Goal: Book appointment/travel/reservation

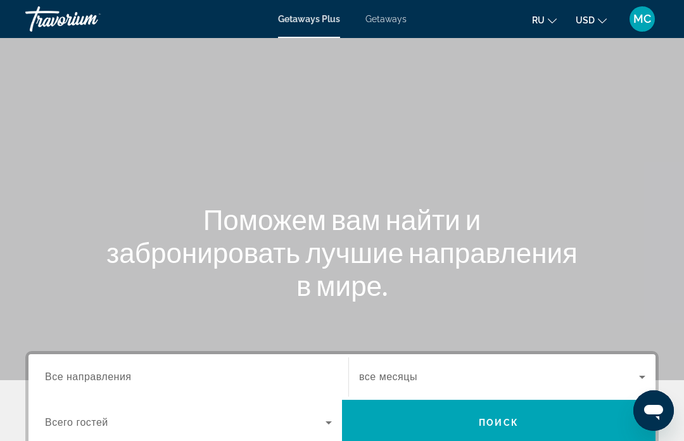
click at [175, 374] on input "Destination Все направления" at bounding box center [188, 377] width 287 height 15
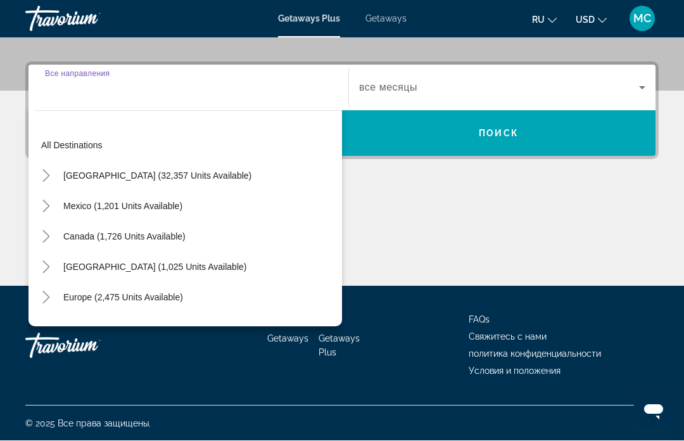
scroll to position [290, 0]
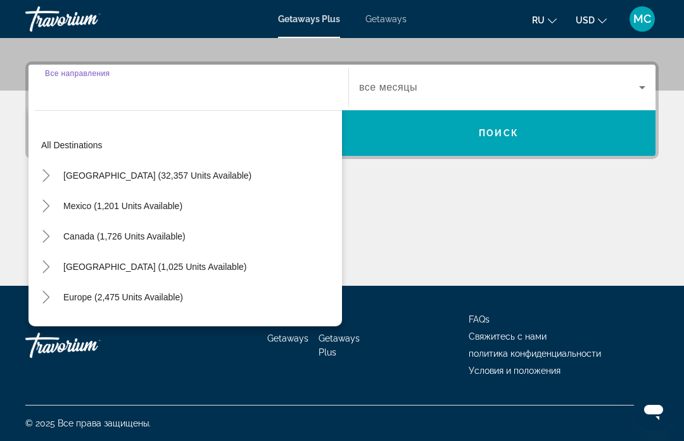
click at [170, 215] on span "Search widget" at bounding box center [123, 206] width 132 height 30
type input "**********"
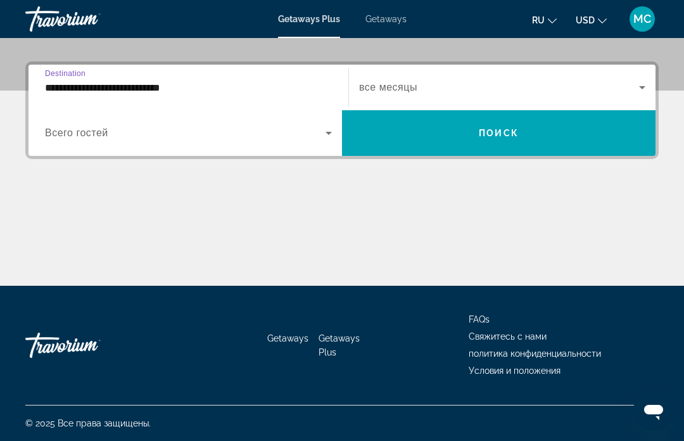
click at [648, 83] on icon "Search widget" at bounding box center [642, 87] width 15 height 15
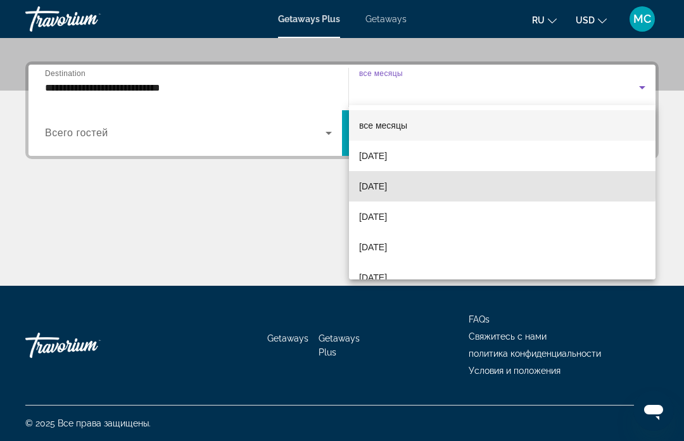
click at [387, 183] on span "[DATE]" at bounding box center [373, 186] width 28 height 15
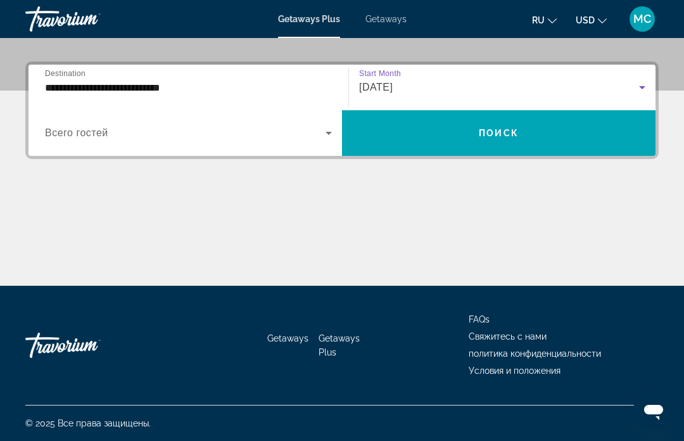
click at [488, 131] on span "Поиск" at bounding box center [499, 133] width 40 height 10
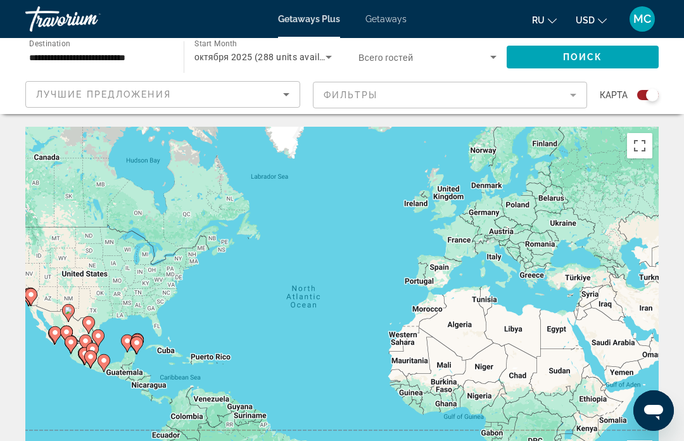
click at [285, 97] on icon "Sort by" at bounding box center [286, 94] width 15 height 15
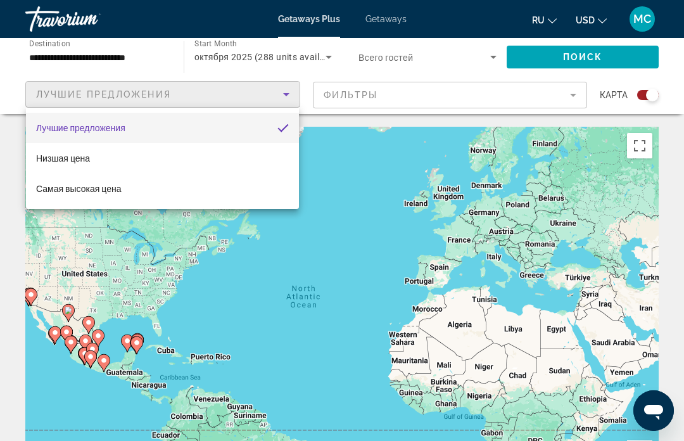
click at [361, 260] on div at bounding box center [342, 220] width 684 height 441
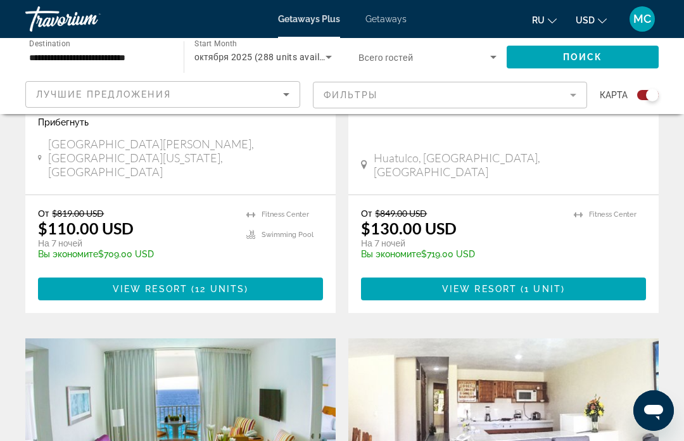
scroll to position [2047, 0]
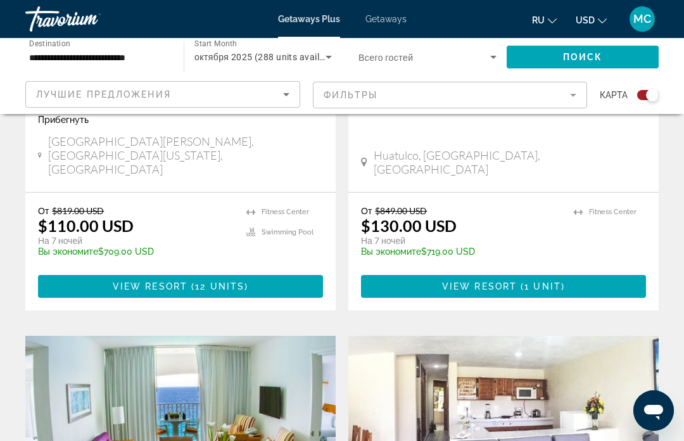
click at [573, 94] on mat-form-field "Фильтры" at bounding box center [450, 95] width 275 height 27
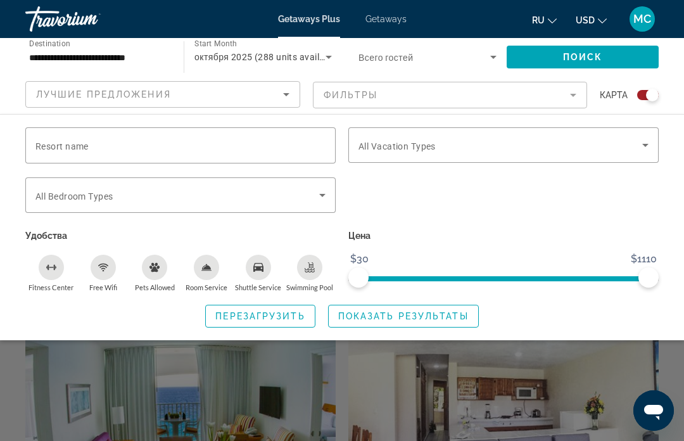
click at [220, 152] on input "Resort name" at bounding box center [180, 145] width 290 height 15
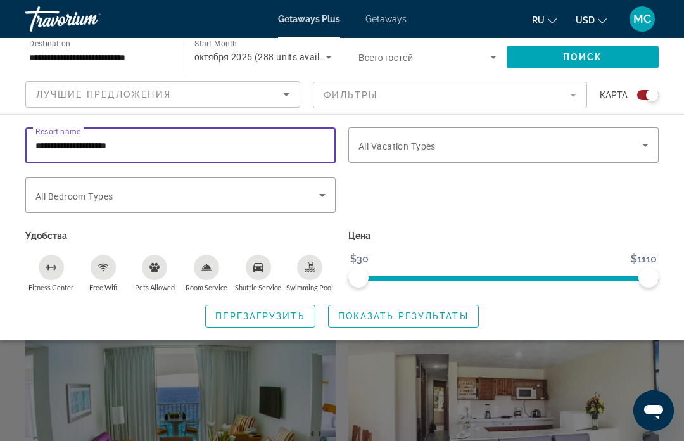
type input "**********"
click at [322, 194] on icon "Search widget" at bounding box center [322, 195] width 6 height 3
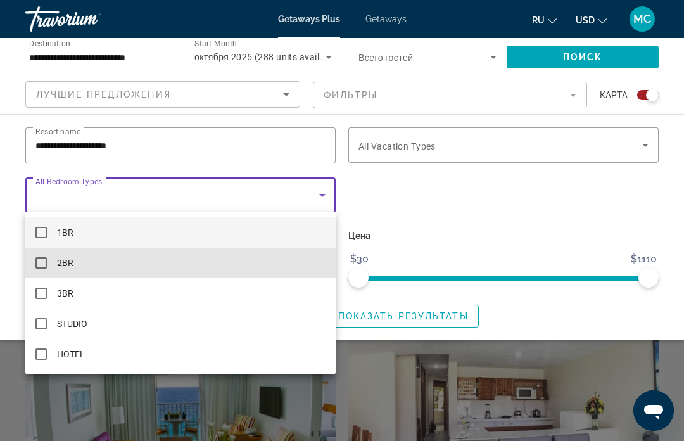
click at [39, 264] on mat-pseudo-checkbox at bounding box center [40, 262] width 11 height 11
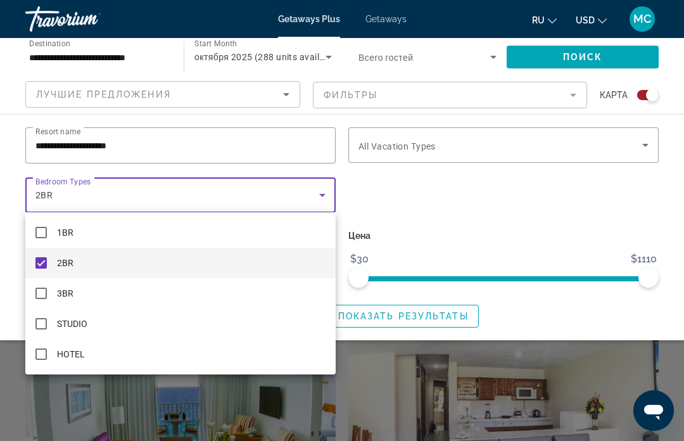
click at [283, 413] on div at bounding box center [342, 220] width 684 height 441
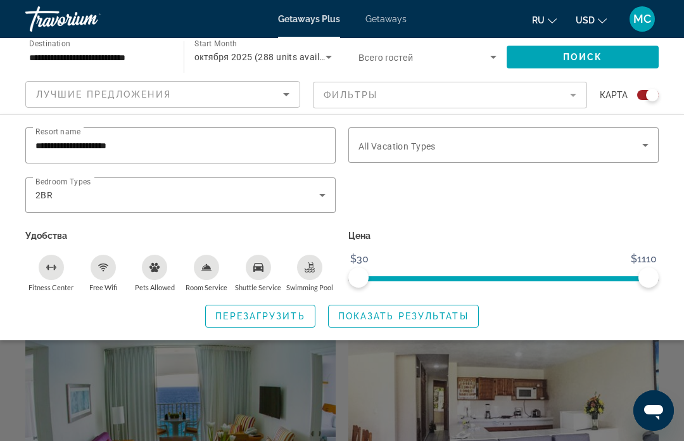
click at [643, 149] on icon "Search widget" at bounding box center [645, 145] width 15 height 15
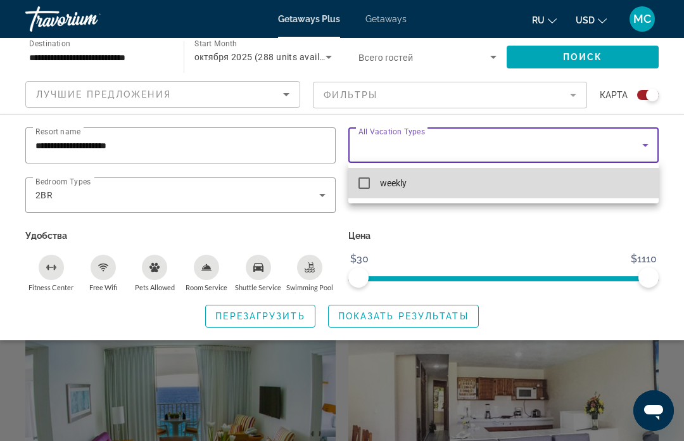
click at [362, 181] on mat-pseudo-checkbox at bounding box center [364, 182] width 11 height 11
click at [361, 184] on mat-pseudo-checkbox at bounding box center [364, 182] width 11 height 11
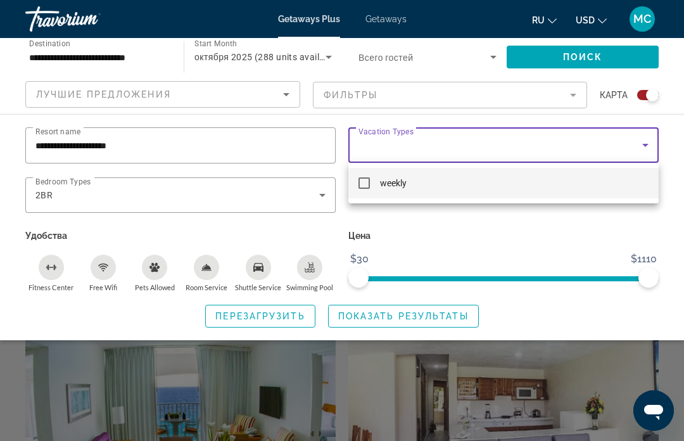
click at [414, 314] on div at bounding box center [342, 220] width 684 height 441
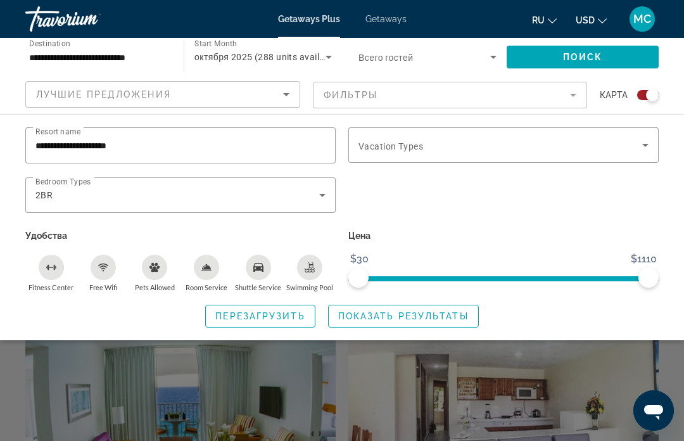
click at [394, 316] on span "Показать результаты" at bounding box center [403, 316] width 131 height 10
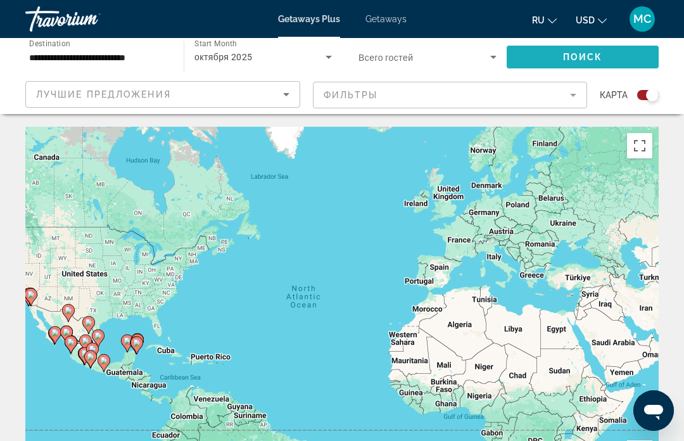
click at [582, 52] on span "Поиск" at bounding box center [583, 57] width 40 height 10
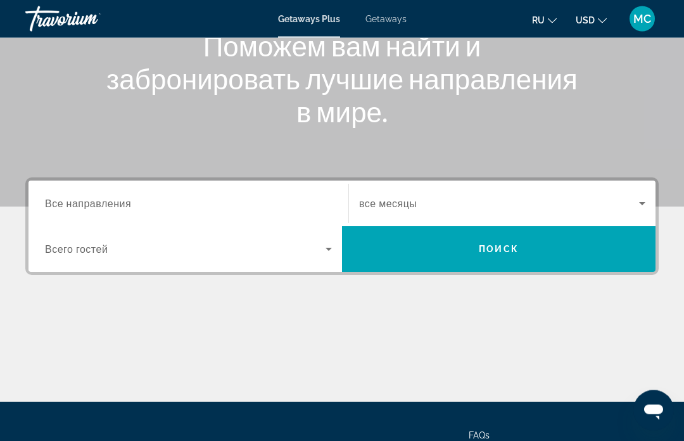
scroll to position [245, 0]
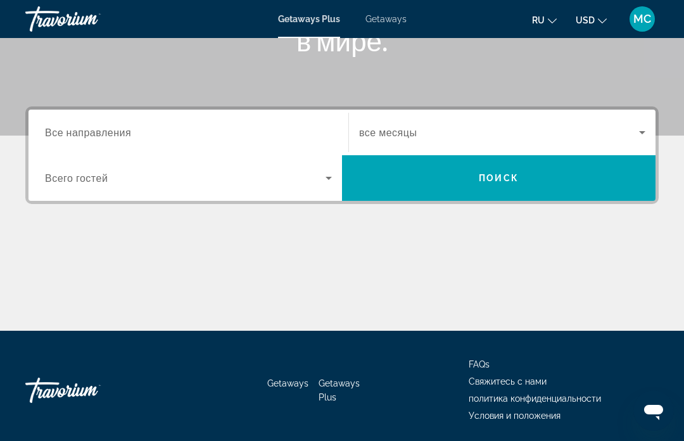
click at [328, 172] on icon "Search widget" at bounding box center [328, 177] width 15 height 15
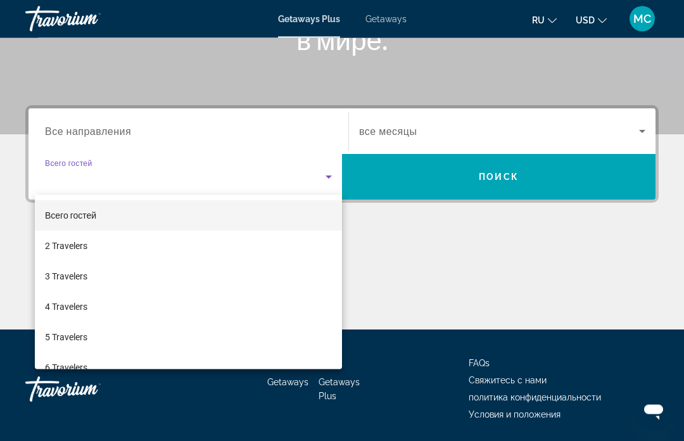
scroll to position [246, 0]
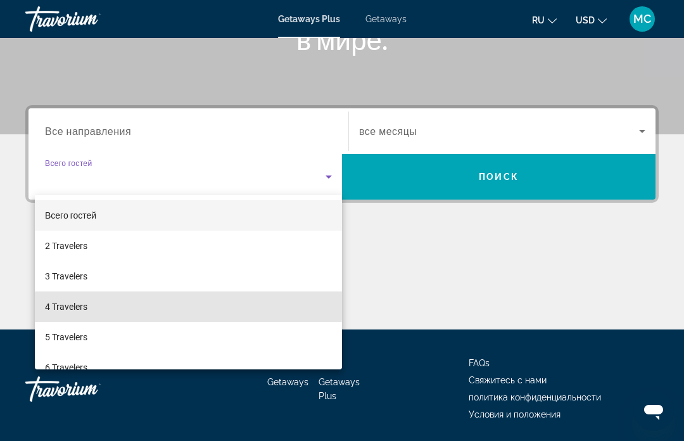
click at [86, 302] on span "4 Travelers" at bounding box center [66, 306] width 42 height 15
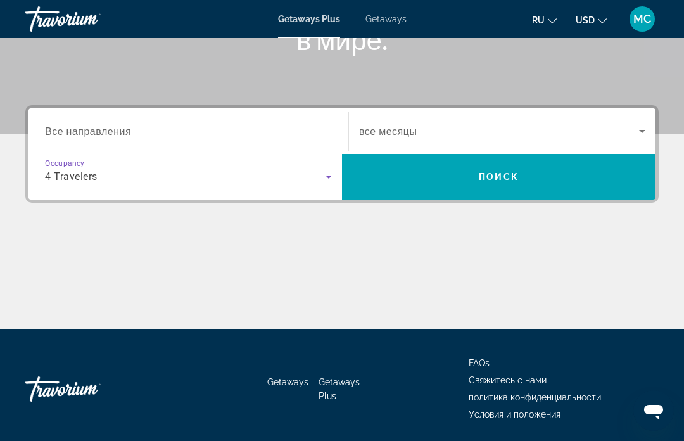
click at [642, 134] on icon "Search widget" at bounding box center [642, 131] width 15 height 15
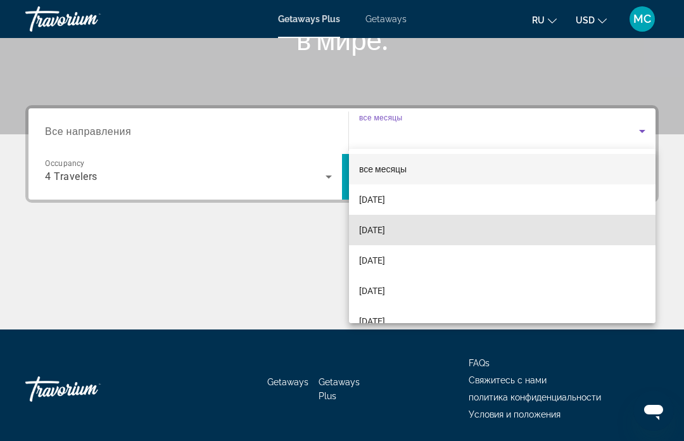
click at [385, 229] on span "[DATE]" at bounding box center [372, 229] width 26 height 15
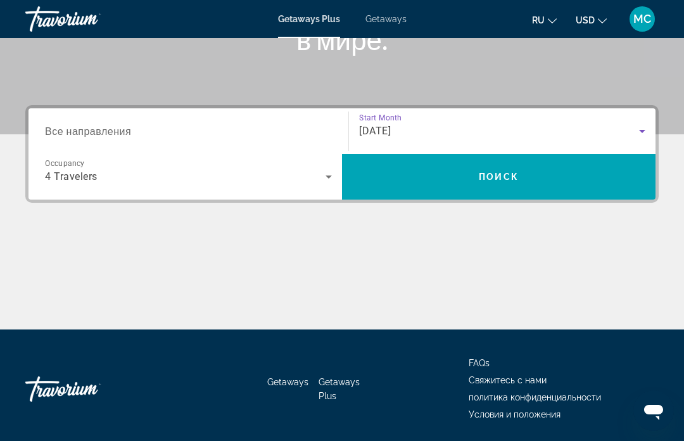
click at [478, 175] on span "Search widget" at bounding box center [499, 177] width 314 height 30
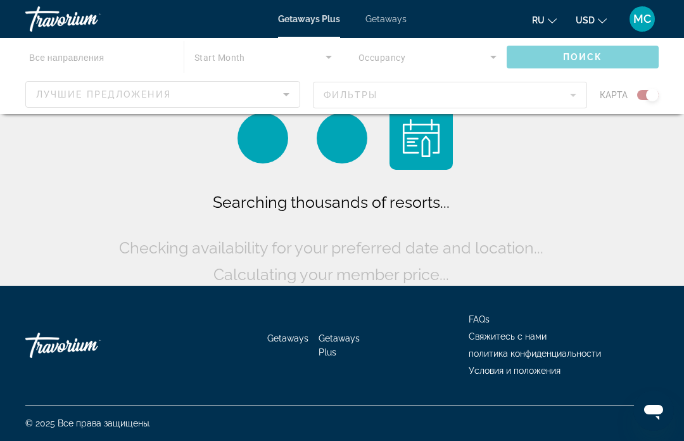
click at [290, 99] on div "Main content" at bounding box center [342, 76] width 684 height 76
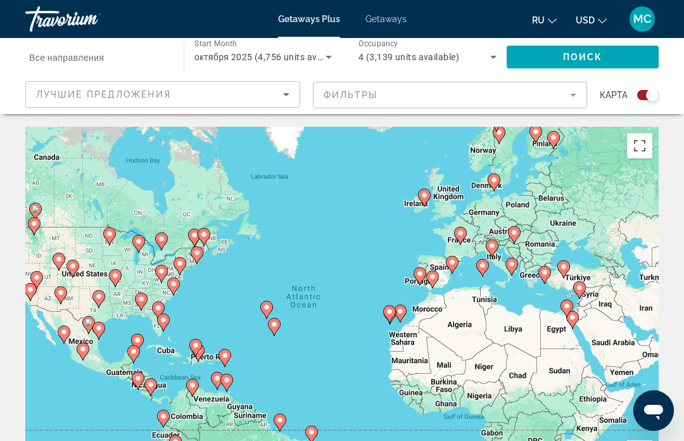
click at [281, 100] on icon "Sort by" at bounding box center [286, 94] width 15 height 15
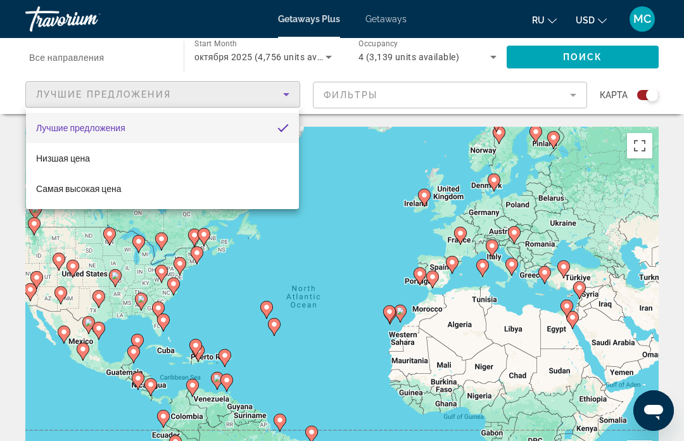
click at [333, 273] on div at bounding box center [342, 220] width 684 height 441
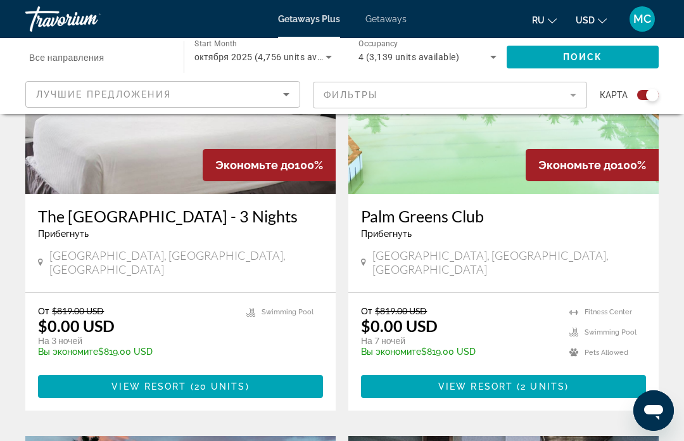
scroll to position [2414, 0]
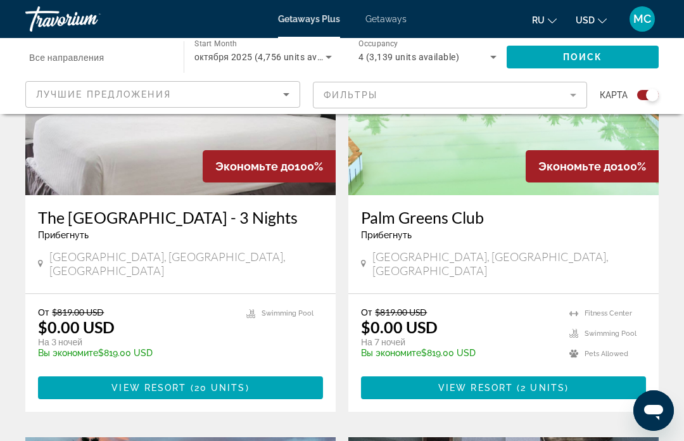
click at [397, 23] on span "Getaways" at bounding box center [386, 19] width 41 height 10
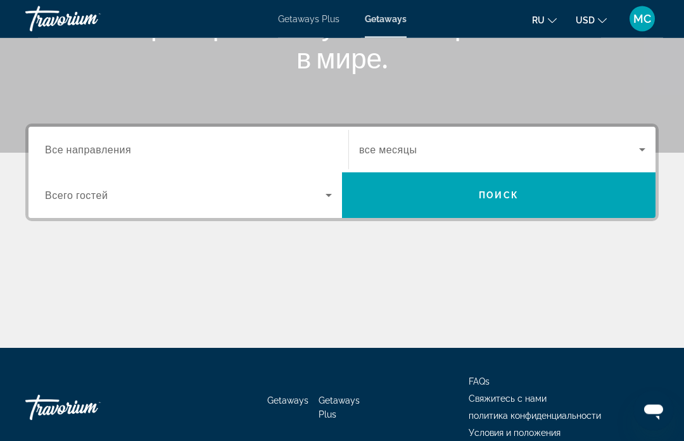
scroll to position [246, 0]
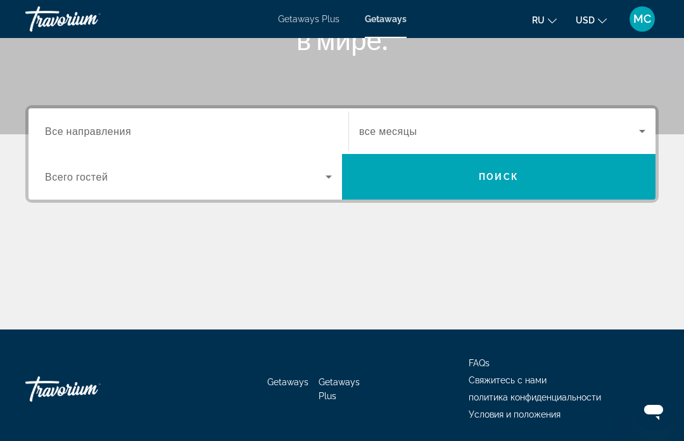
click at [324, 174] on icon "Search widget" at bounding box center [328, 176] width 15 height 15
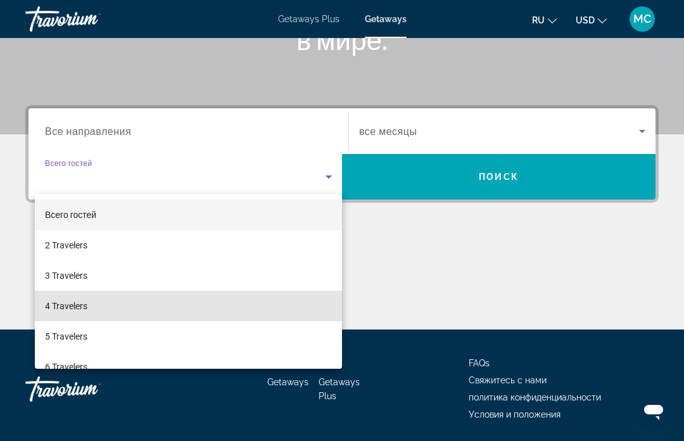
click at [86, 306] on span "4 Travelers" at bounding box center [66, 305] width 42 height 15
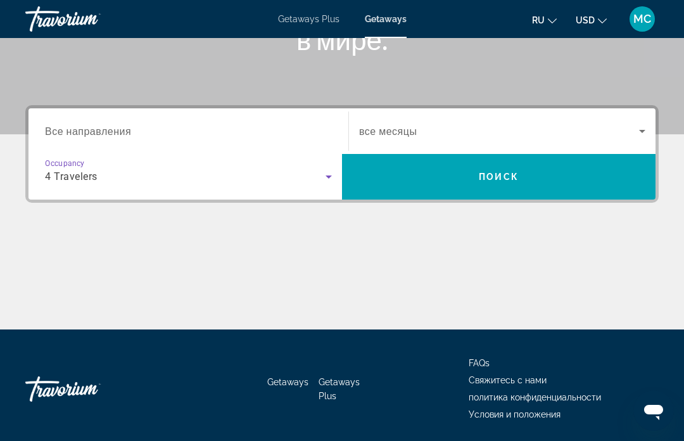
click at [646, 133] on icon "Search widget" at bounding box center [642, 131] width 15 height 15
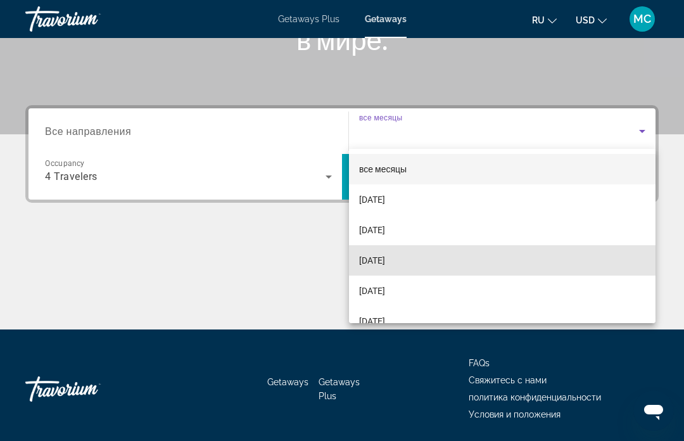
click at [385, 261] on span "[DATE]" at bounding box center [372, 260] width 26 height 15
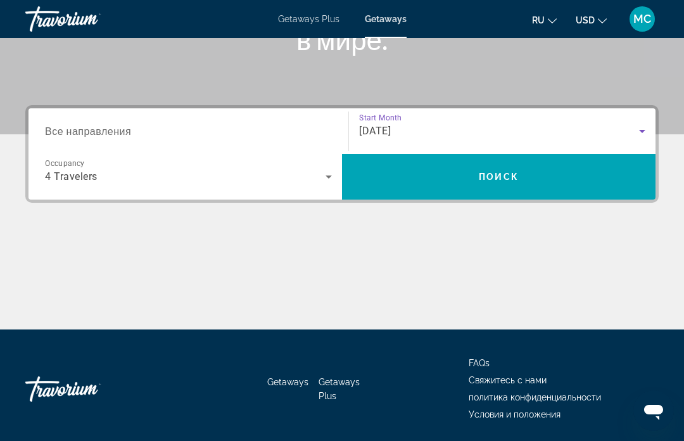
click at [292, 138] on input "Destination Все направления" at bounding box center [188, 131] width 287 height 15
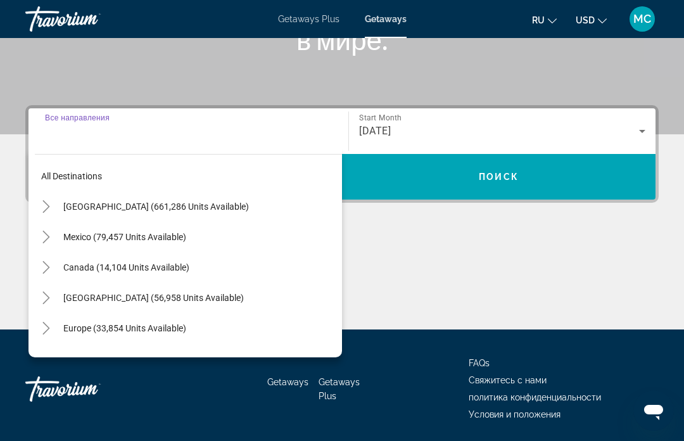
click at [205, 213] on span "Search widget" at bounding box center [199, 206] width 285 height 30
type input "**********"
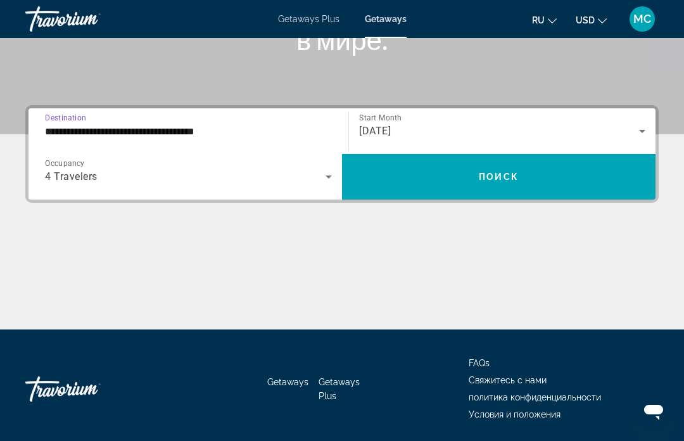
click at [494, 183] on span "Search widget" at bounding box center [499, 177] width 314 height 30
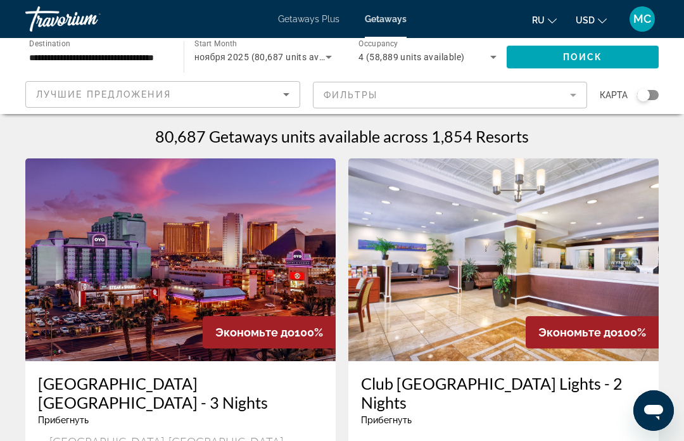
click at [574, 93] on mat-form-field "Фильтры" at bounding box center [450, 95] width 275 height 27
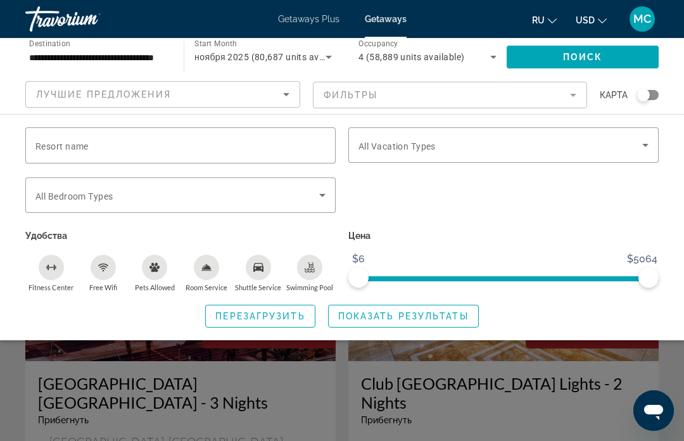
click at [219, 139] on input "Resort name" at bounding box center [180, 145] width 290 height 15
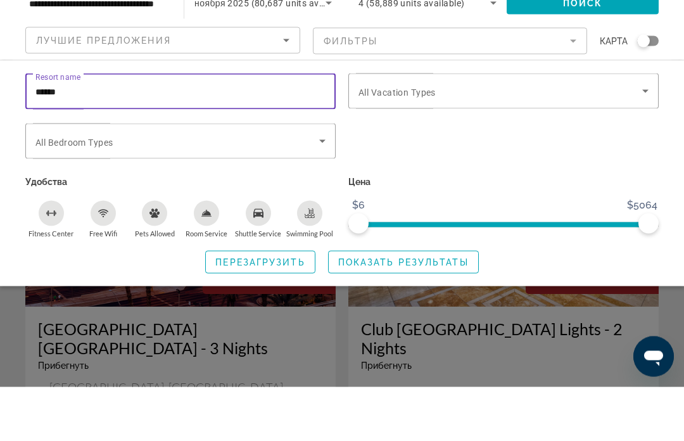
type input "******"
click at [319, 188] on icon "Search widget" at bounding box center [322, 195] width 15 height 15
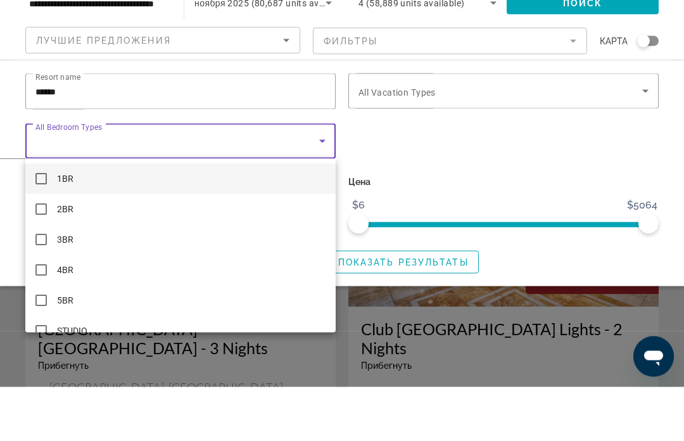
scroll to position [54, 0]
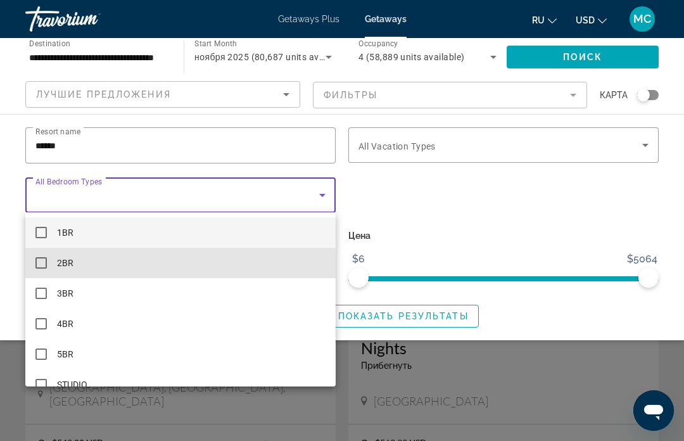
click at [68, 269] on span "2BR" at bounding box center [65, 262] width 16 height 15
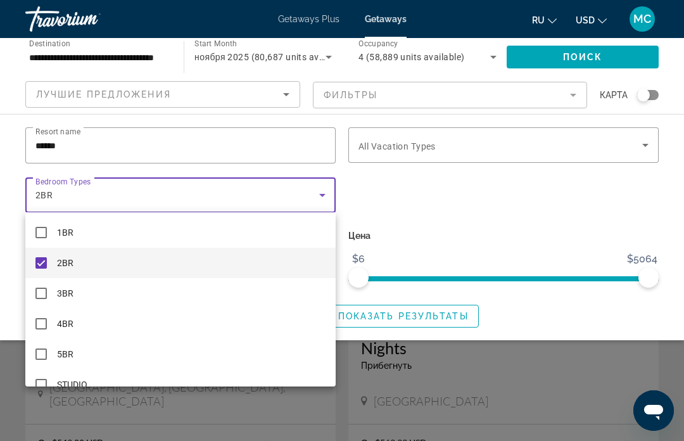
click at [644, 144] on div at bounding box center [342, 220] width 684 height 441
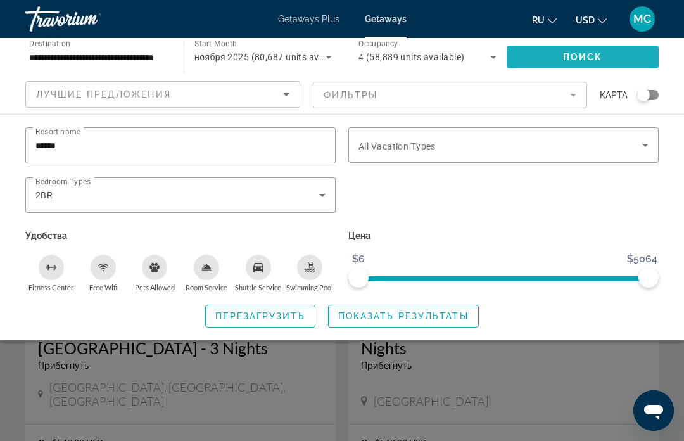
click at [585, 63] on span "Search widget" at bounding box center [583, 57] width 152 height 30
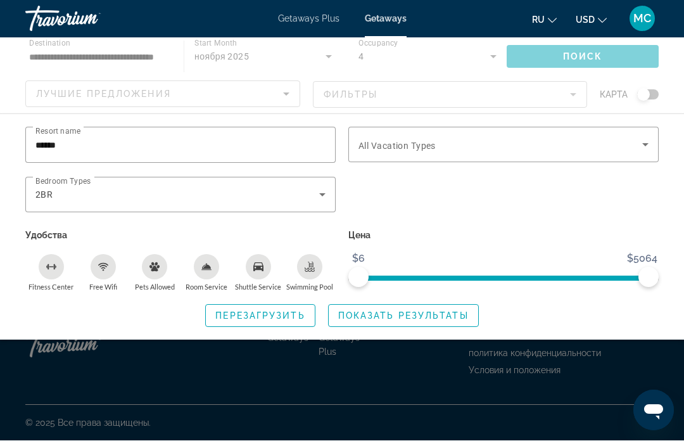
click at [576, 56] on div "Main content" at bounding box center [342, 76] width 684 height 76
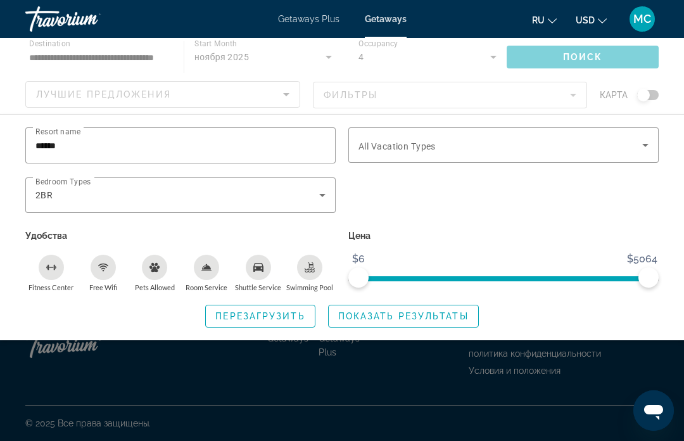
scroll to position [0, 0]
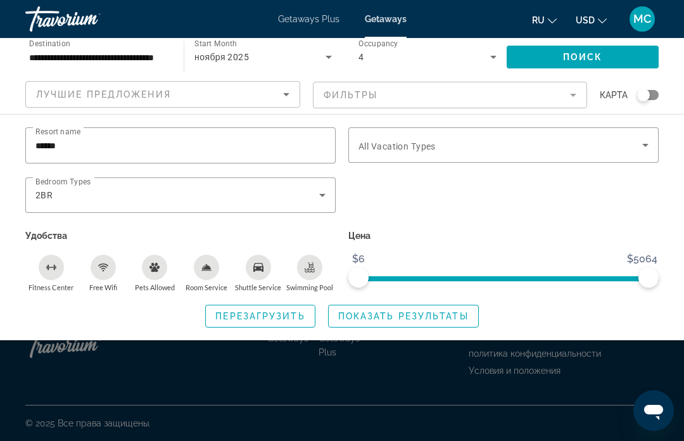
click at [430, 319] on span "Показать результаты" at bounding box center [403, 316] width 131 height 10
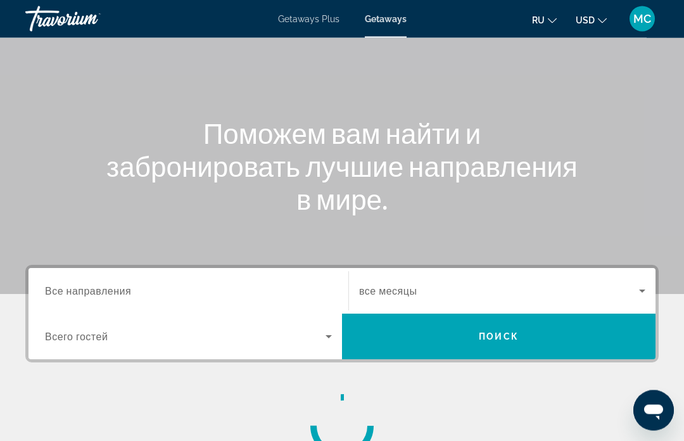
scroll to position [96, 0]
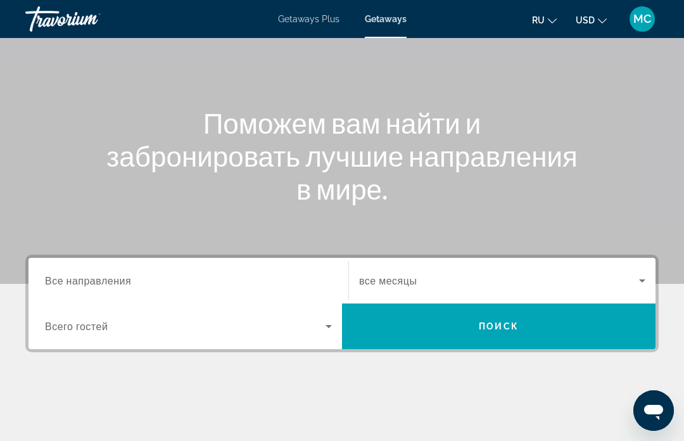
click at [319, 284] on input "Destination Все направления" at bounding box center [188, 281] width 287 height 15
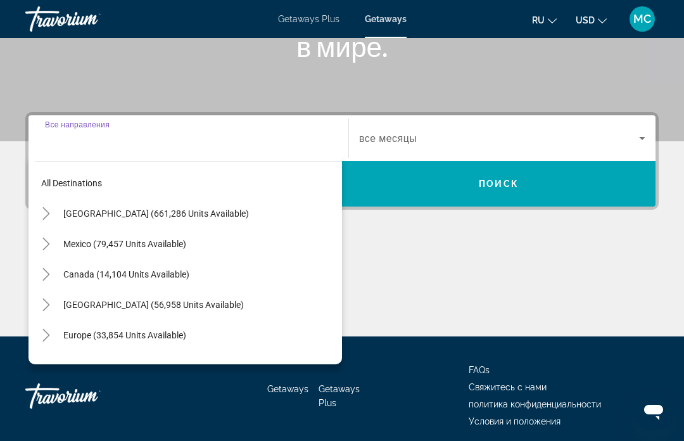
scroll to position [246, 0]
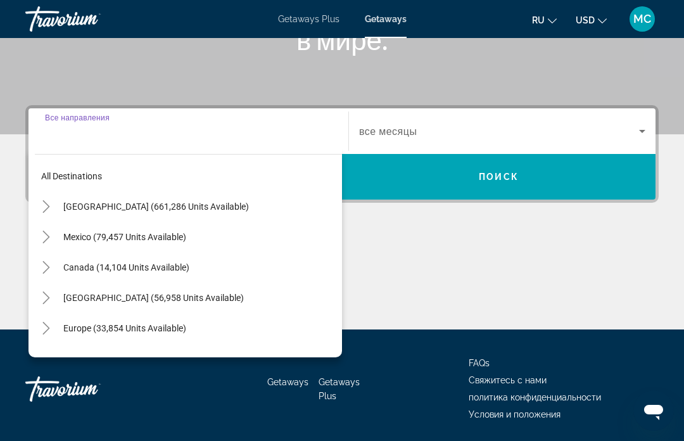
click at [208, 205] on span "[GEOGRAPHIC_DATA] (661,286 units available)" at bounding box center [156, 207] width 186 height 10
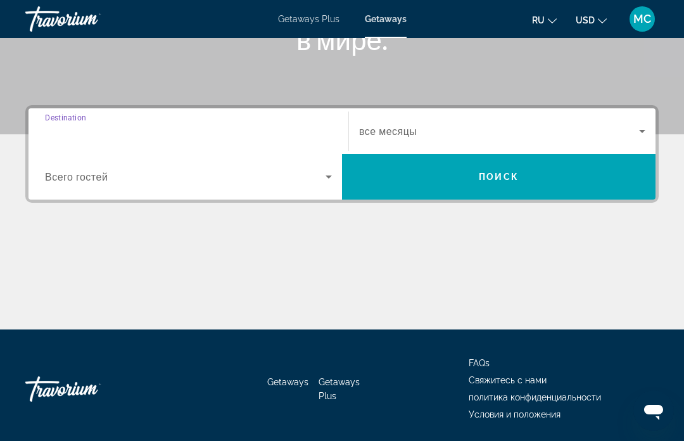
type input "**********"
click at [328, 179] on icon "Search widget" at bounding box center [328, 176] width 15 height 15
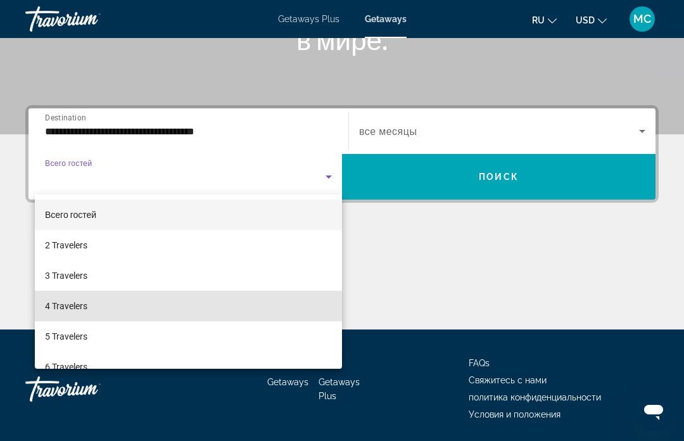
click at [89, 307] on mat-option "4 Travelers" at bounding box center [188, 306] width 307 height 30
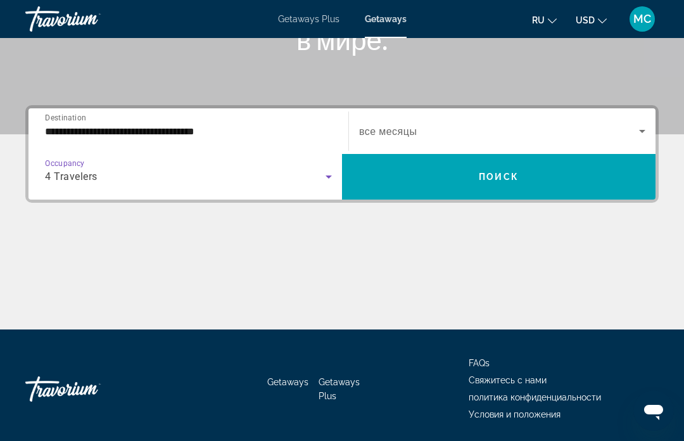
click at [642, 134] on icon "Search widget" at bounding box center [642, 131] width 15 height 15
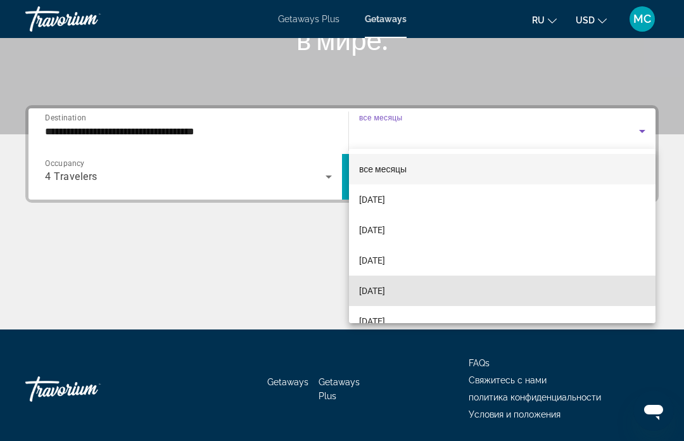
click at [423, 288] on mat-option "[DATE]" at bounding box center [502, 291] width 307 height 30
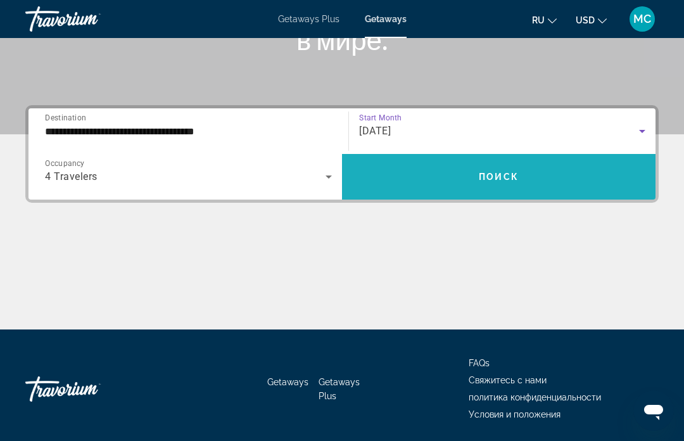
click at [476, 177] on span "Search widget" at bounding box center [499, 177] width 314 height 30
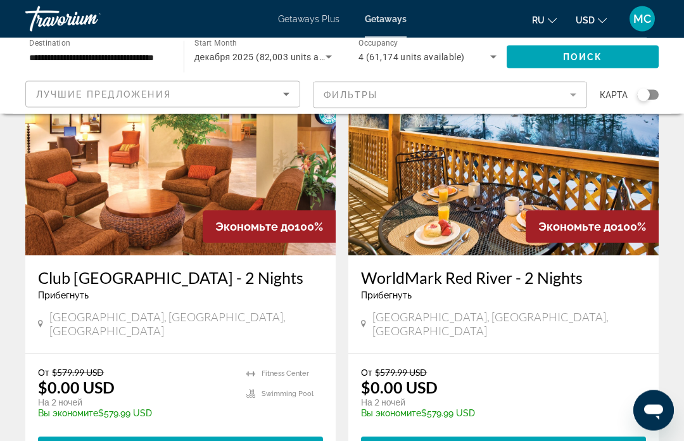
scroll to position [2388, 0]
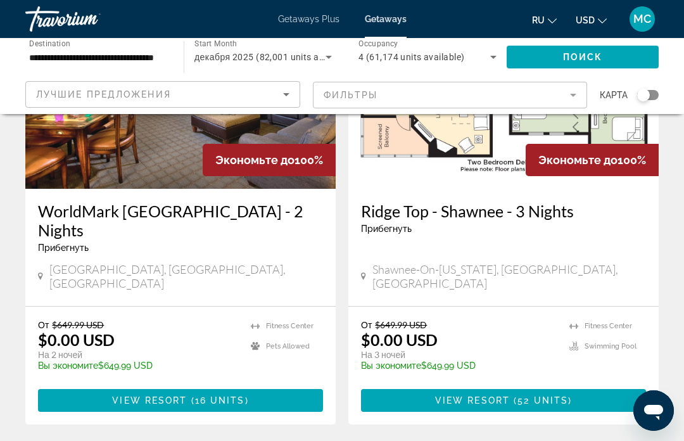
scroll to position [2027, 0]
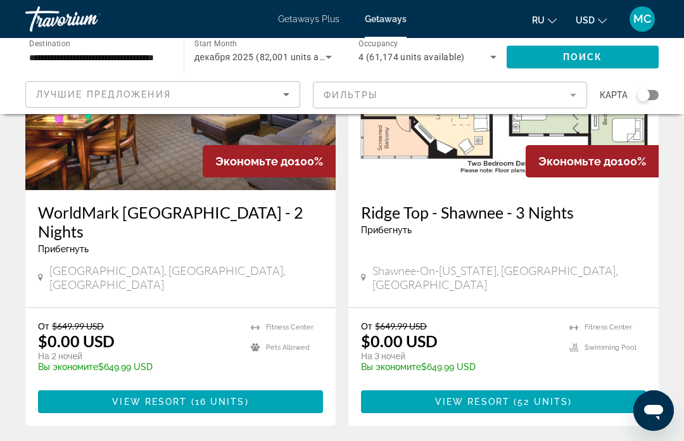
click at [571, 98] on mat-form-field "Фильтры" at bounding box center [450, 95] width 275 height 27
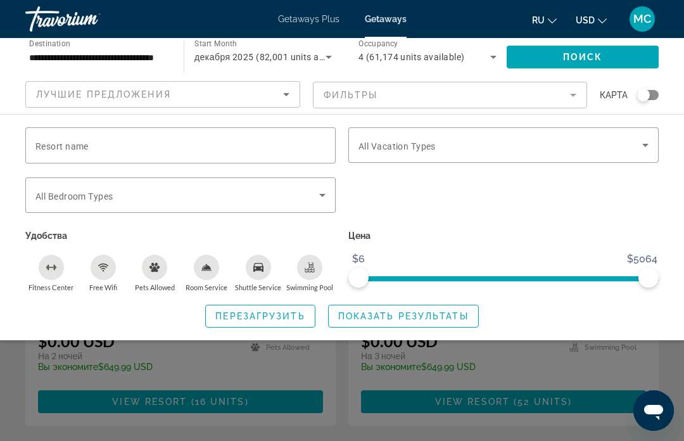
click at [643, 146] on icon "Search widget" at bounding box center [645, 145] width 15 height 15
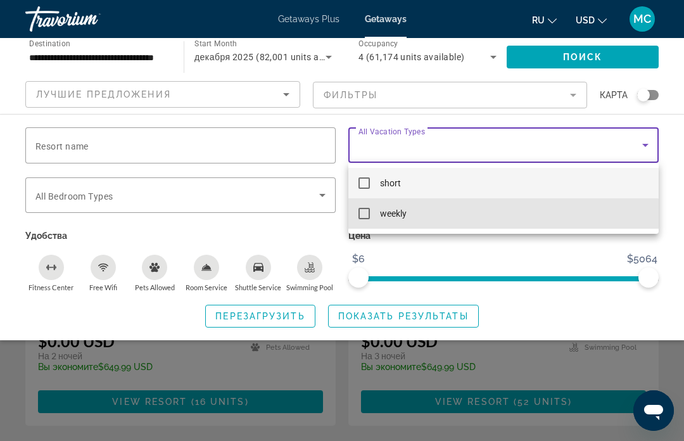
click at [364, 218] on mat-pseudo-checkbox at bounding box center [364, 213] width 11 height 11
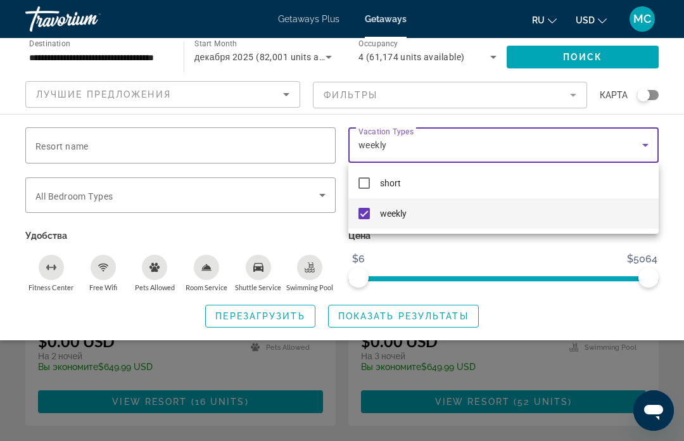
click at [599, 57] on div at bounding box center [342, 220] width 684 height 441
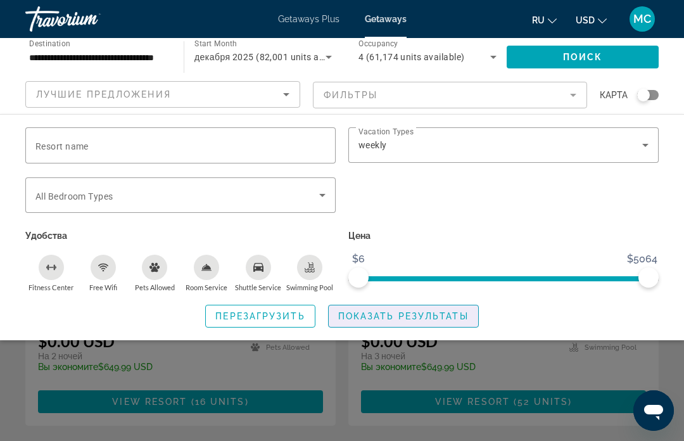
click at [407, 316] on span "Показать результаты" at bounding box center [403, 316] width 131 height 10
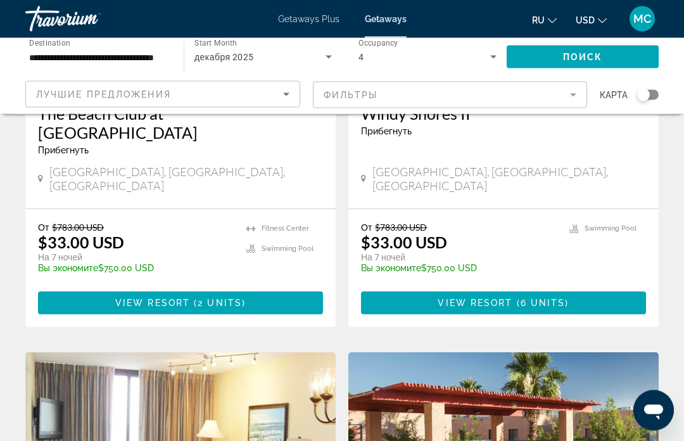
scroll to position [2107, 0]
